Goal: Task Accomplishment & Management: Complete application form

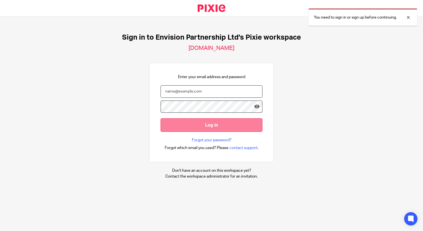
type input "ttimberlake@envision-uk.com"
click at [176, 120] on input "Log in" at bounding box center [212, 125] width 102 height 14
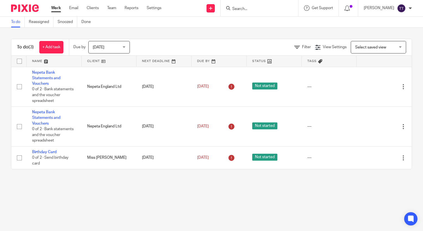
click at [237, 7] on input "Search" at bounding box center [257, 9] width 50 height 5
click at [210, 7] on icon at bounding box center [210, 8] width 3 height 3
click at [214, 41] on link "Add client" at bounding box center [211, 42] width 34 height 8
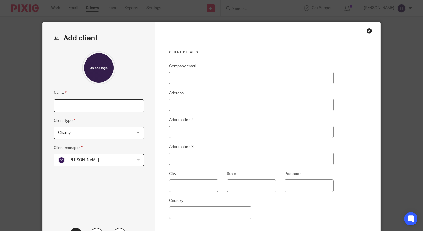
click at [90, 104] on input "Name" at bounding box center [99, 105] width 90 height 12
type input "[PERSON_NAME]"
click at [94, 135] on span "Charity" at bounding box center [92, 133] width 68 height 12
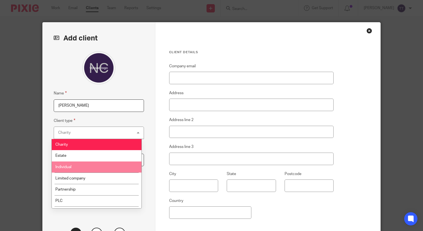
click at [89, 165] on li "Individual" at bounding box center [97, 166] width 90 height 11
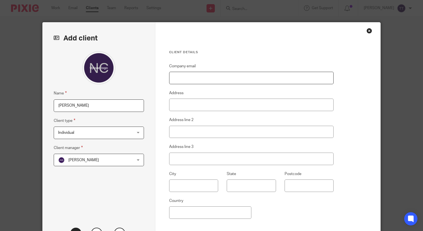
click at [193, 79] on input "Company email" at bounding box center [251, 78] width 165 height 12
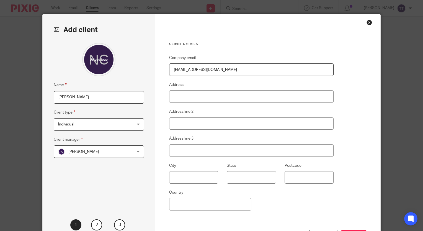
type input "info@ccsweeps.co.uk"
click at [297, 181] on input "Postcode" at bounding box center [308, 177] width 49 height 12
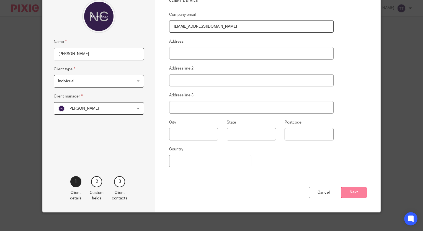
click at [353, 190] on button "Next" at bounding box center [353, 193] width 25 height 12
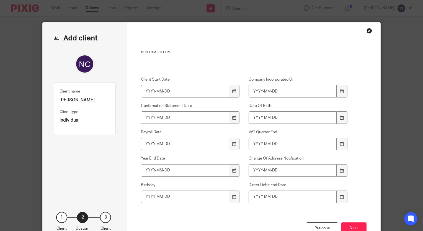
scroll to position [39, 0]
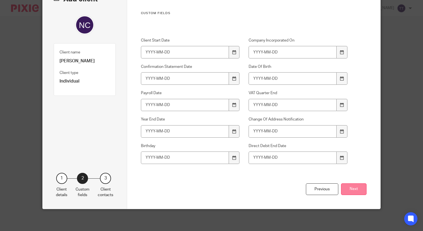
click at [346, 188] on button "Next" at bounding box center [353, 189] width 25 height 12
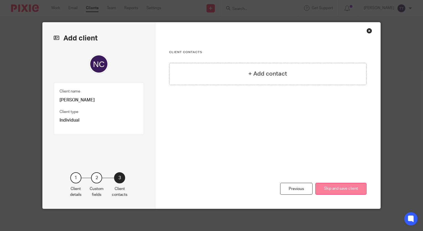
click at [332, 185] on button "Skip and save client" at bounding box center [340, 189] width 51 height 12
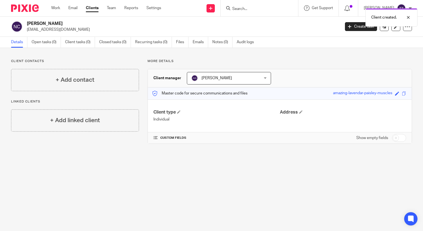
click at [226, 7] on div "Client created." at bounding box center [314, 16] width 206 height 21
click at [235, 10] on div "Client created." at bounding box center [314, 16] width 206 height 21
click at [252, 11] on div "Client created." at bounding box center [314, 16] width 206 height 21
click at [242, 10] on div "Client created." at bounding box center [314, 16] width 206 height 21
click at [58, 7] on link "Work" at bounding box center [55, 8] width 9 height 6
